Goal: Check status: Check status

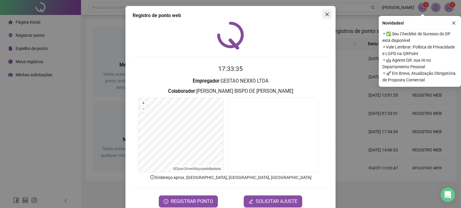
click at [325, 15] on icon "close" at bounding box center [327, 14] width 5 height 5
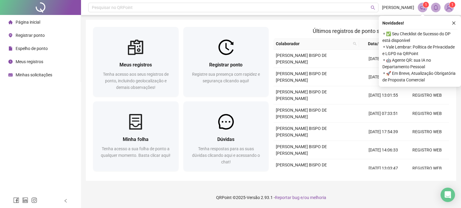
click at [51, 76] on span "Minhas solicitações" at bounding box center [34, 75] width 37 height 5
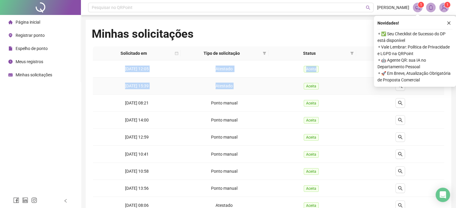
drag, startPoint x: 118, startPoint y: 67, endPoint x: 253, endPoint y: 81, distance: 135.8
click at [253, 81] on tbody "[DATE] 12:05 Atestado Aceita [DATE] 15:39 Atestado Aceita [DATE] 08:21 Ponto ma…" at bounding box center [268, 163] width 351 height 205
click at [83, 57] on div "Pesquisar no QRPoint [PERSON_NAME] 1 1 Minhas solicitações Solicitar ajuste Sol…" at bounding box center [268, 158] width 375 height 316
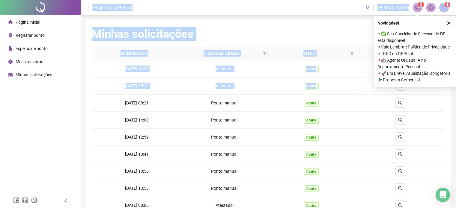
drag, startPoint x: 312, startPoint y: 89, endPoint x: 64, endPoint y: 74, distance: 248.5
click at [63, 73] on div "Página inicial Registrar ponto Espelho de ponto Meus registros Minhas solicitaç…" at bounding box center [228, 158] width 456 height 316
click at [83, 58] on div "Pesquisar no QRPoint [PERSON_NAME] 1 1 Minhas solicitações Solicitar ajuste Sol…" at bounding box center [268, 158] width 375 height 316
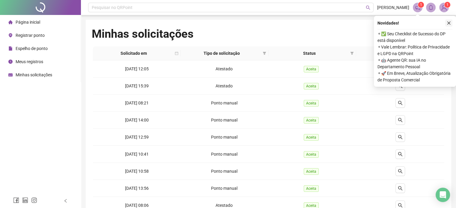
click at [451, 25] on button "button" at bounding box center [448, 22] width 7 height 7
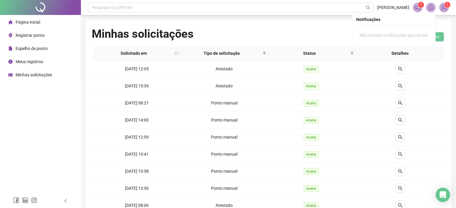
click at [441, 9] on img at bounding box center [444, 7] width 9 height 9
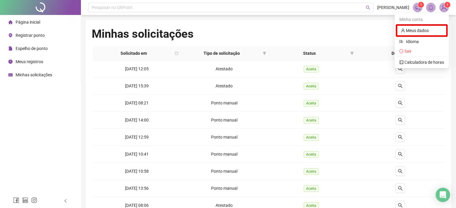
click at [412, 8] on header "Pesquisar no QRPoint [PERSON_NAME] 1 1" at bounding box center [268, 7] width 375 height 15
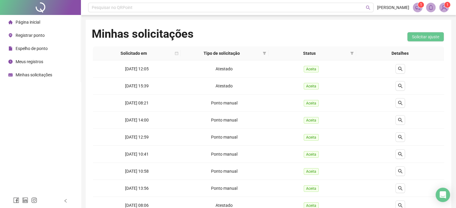
click at [53, 20] on li "Página inicial" at bounding box center [40, 22] width 78 height 12
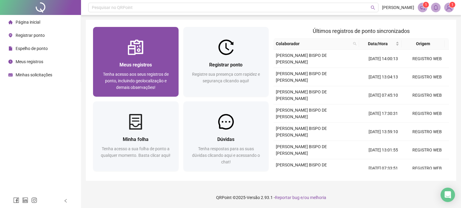
click at [127, 58] on div "Meus registros Tenha acesso aos seus registros de ponto, incluindo geolocalizaç…" at bounding box center [135, 76] width 85 height 42
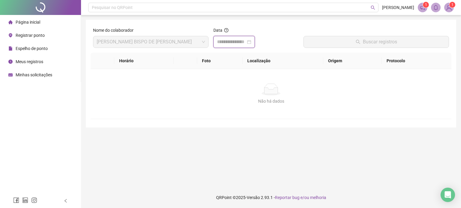
drag, startPoint x: 242, startPoint y: 43, endPoint x: 241, endPoint y: 55, distance: 11.5
click at [242, 44] on input at bounding box center [231, 41] width 29 height 7
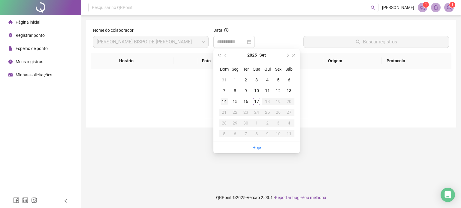
click at [226, 100] on div "14" at bounding box center [223, 101] width 7 height 7
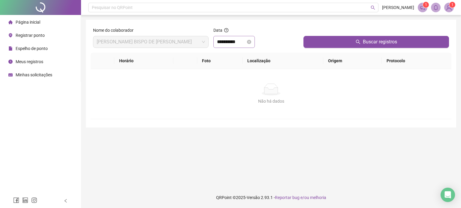
click at [251, 32] on div "Data" at bounding box center [255, 31] width 85 height 9
drag, startPoint x: 249, startPoint y: 40, endPoint x: 247, endPoint y: 44, distance: 3.6
click at [246, 40] on input "**********" at bounding box center [231, 41] width 29 height 7
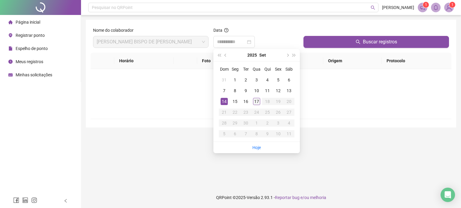
click at [259, 103] on div "17" at bounding box center [256, 101] width 7 height 7
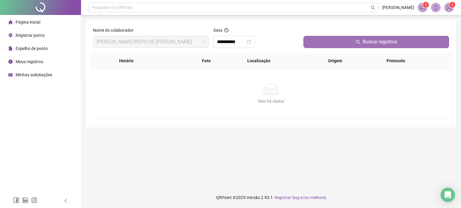
click at [376, 44] on span "Buscar registros" at bounding box center [380, 41] width 34 height 7
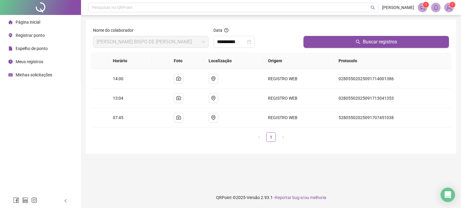
click at [245, 36] on div "**********" at bounding box center [233, 42] width 41 height 12
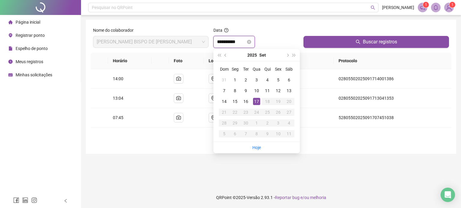
click at [244, 40] on input "**********" at bounding box center [231, 41] width 29 height 7
type input "**********"
click at [243, 103] on div "16" at bounding box center [245, 101] width 7 height 7
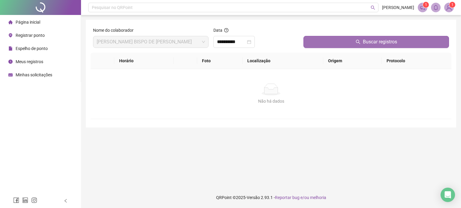
click at [405, 44] on button "Buscar registros" at bounding box center [375, 42] width 145 height 12
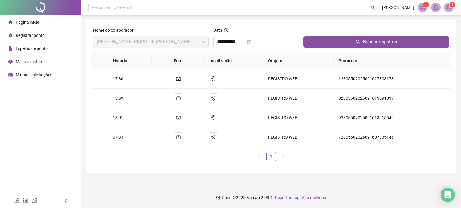
click at [43, 27] on li "Página inicial" at bounding box center [40, 22] width 78 height 12
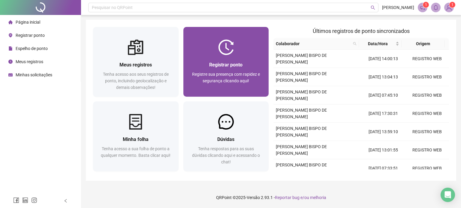
click at [212, 43] on div at bounding box center [225, 48] width 85 height 16
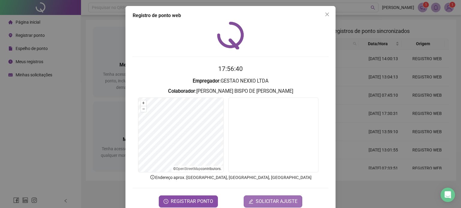
click at [272, 200] on span "SOLICITAR AJUSTE" at bounding box center [277, 201] width 42 height 7
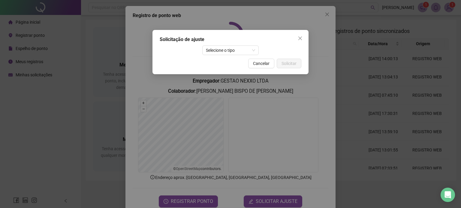
click at [298, 37] on icon "close" at bounding box center [300, 38] width 5 height 5
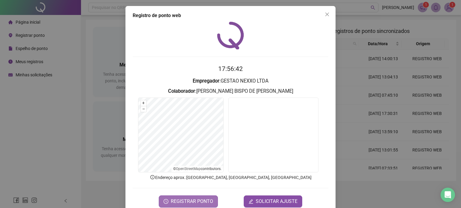
click at [171, 202] on span "REGISTRAR PONTO" at bounding box center [192, 201] width 42 height 7
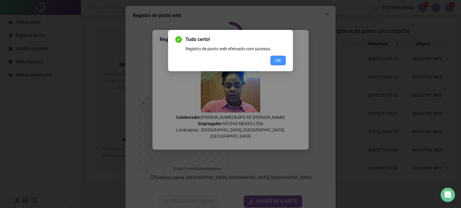
click at [277, 63] on span "OK" at bounding box center [278, 60] width 6 height 7
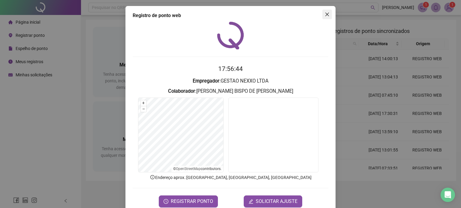
click at [328, 18] on button "Close" at bounding box center [327, 15] width 10 height 10
